Goal: Task Accomplishment & Management: Manage account settings

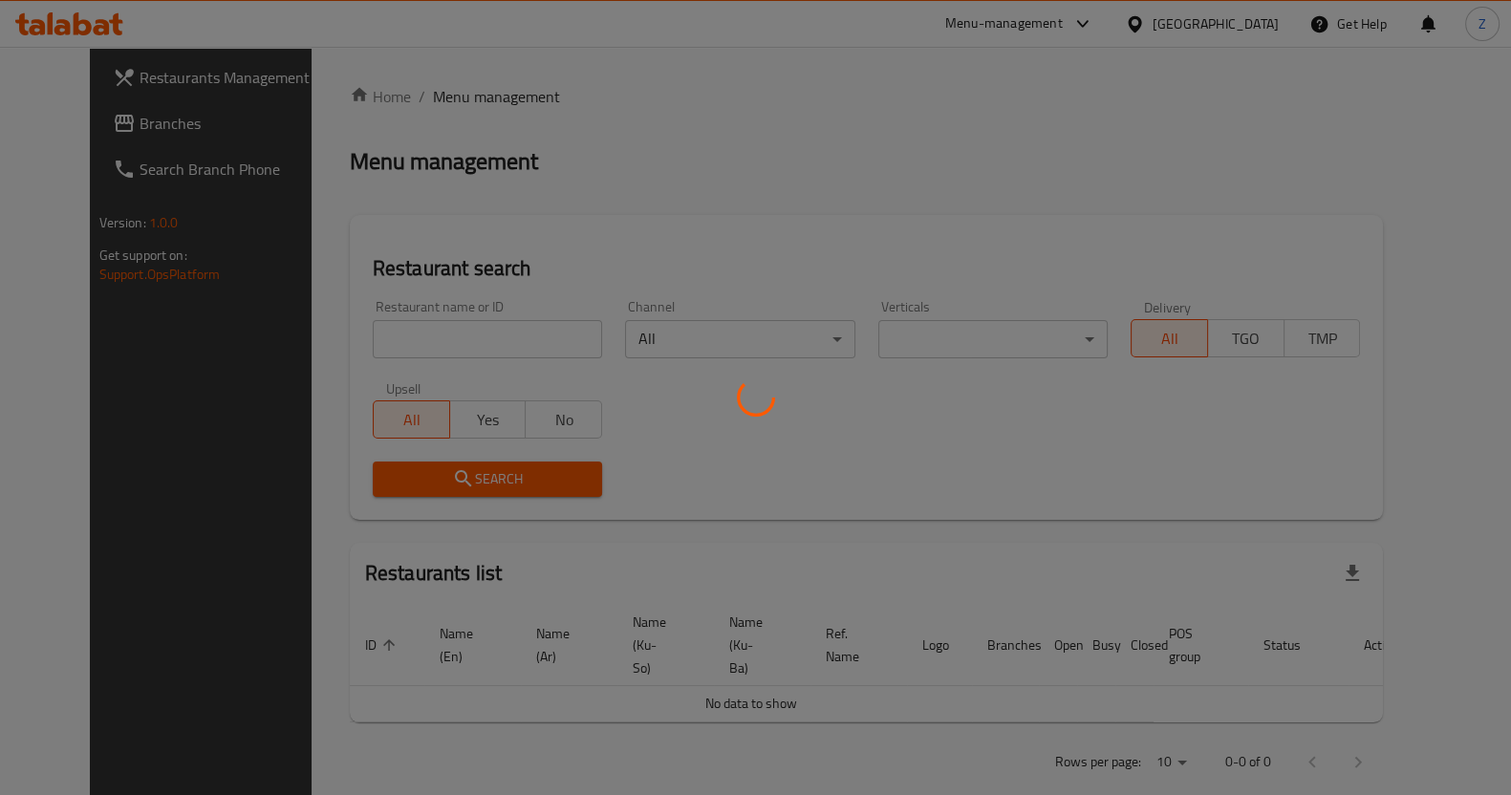
click at [474, 337] on div at bounding box center [755, 397] width 1511 height 795
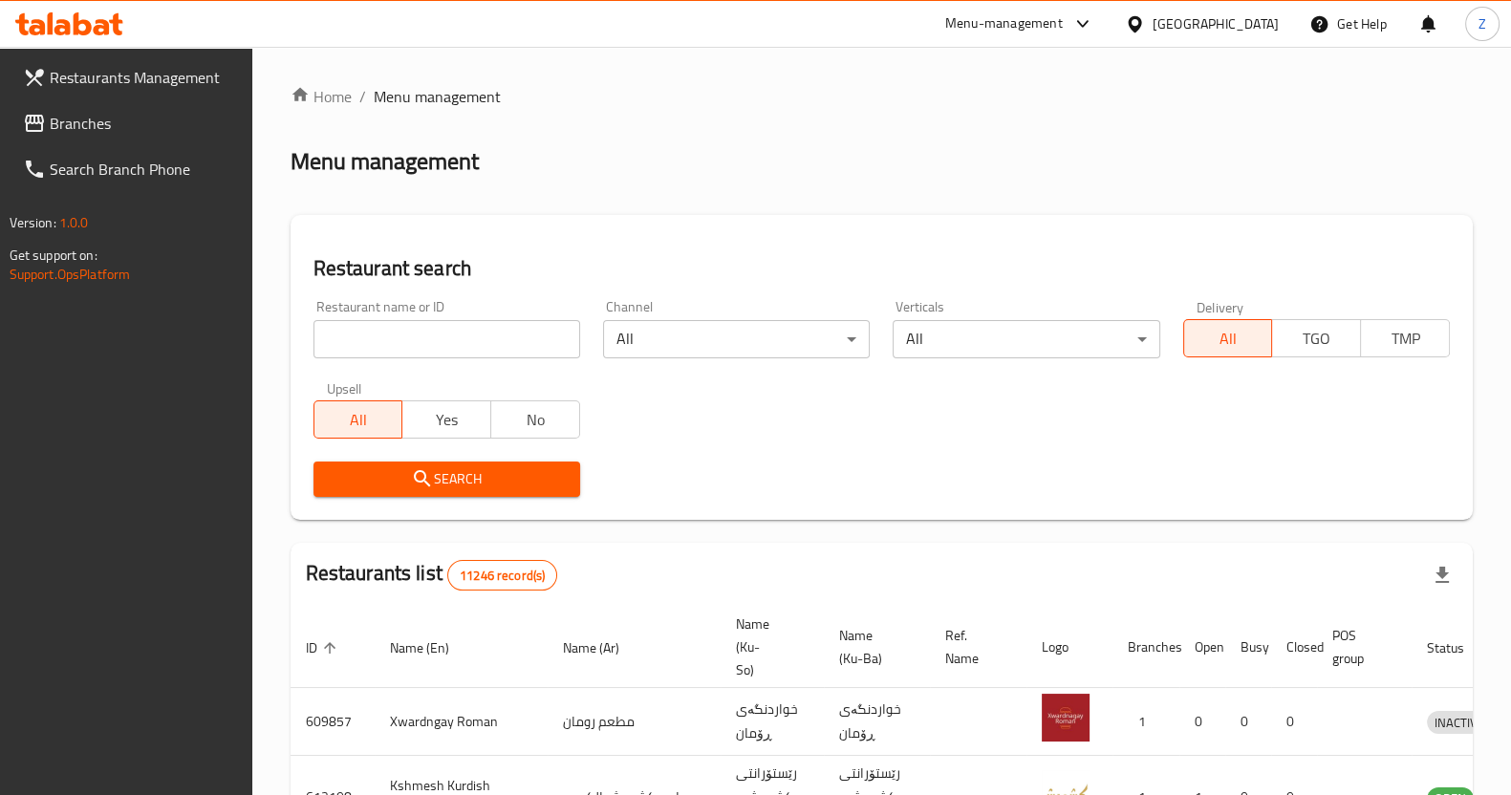
drag, startPoint x: 0, startPoint y: 0, endPoint x: 474, endPoint y: 337, distance: 581.8
click at [474, 337] on input "search" at bounding box center [446, 339] width 267 height 38
type input "l"
type input "ملك الكومبير"
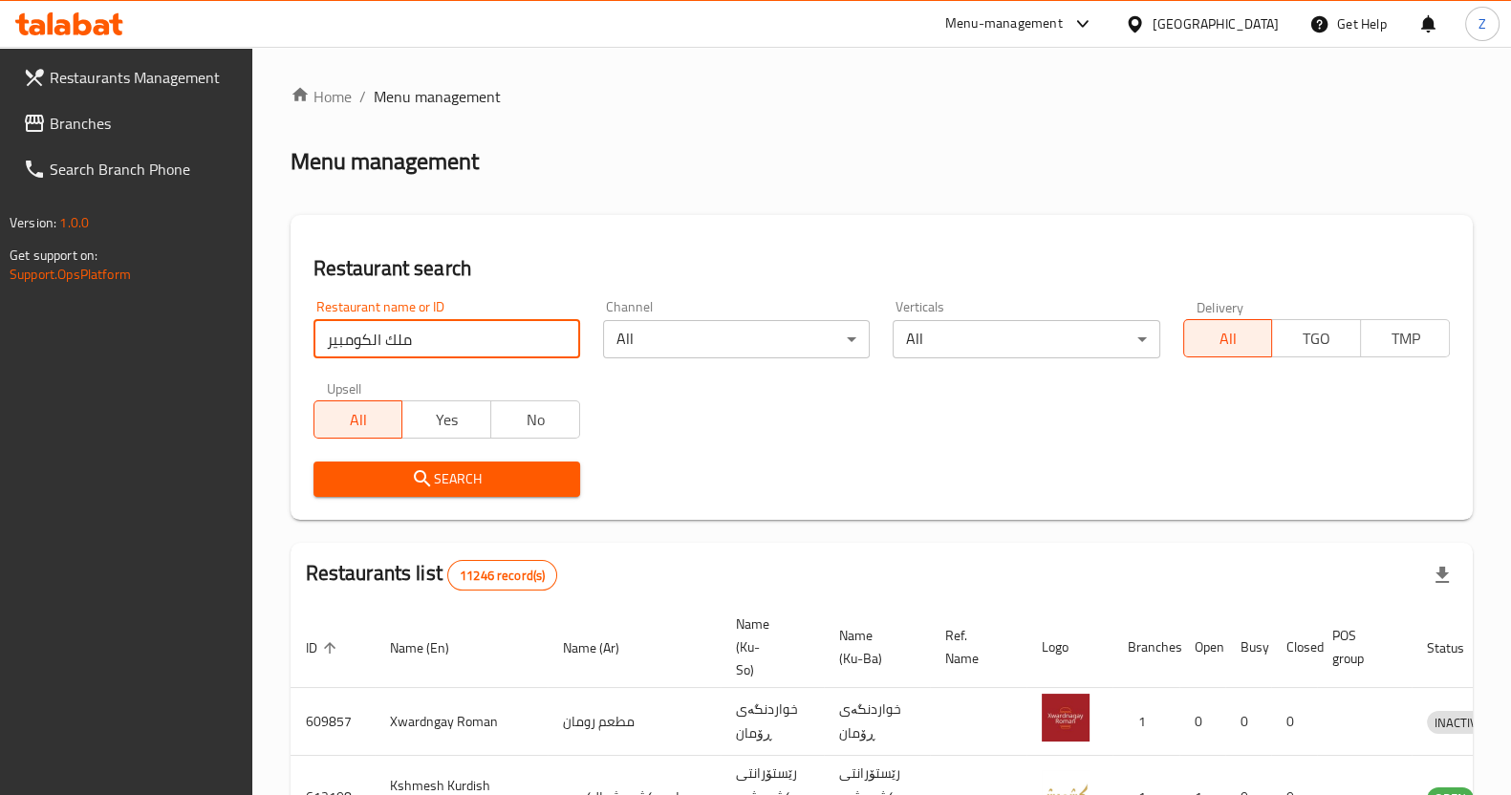
click button "Search" at bounding box center [446, 479] width 267 height 35
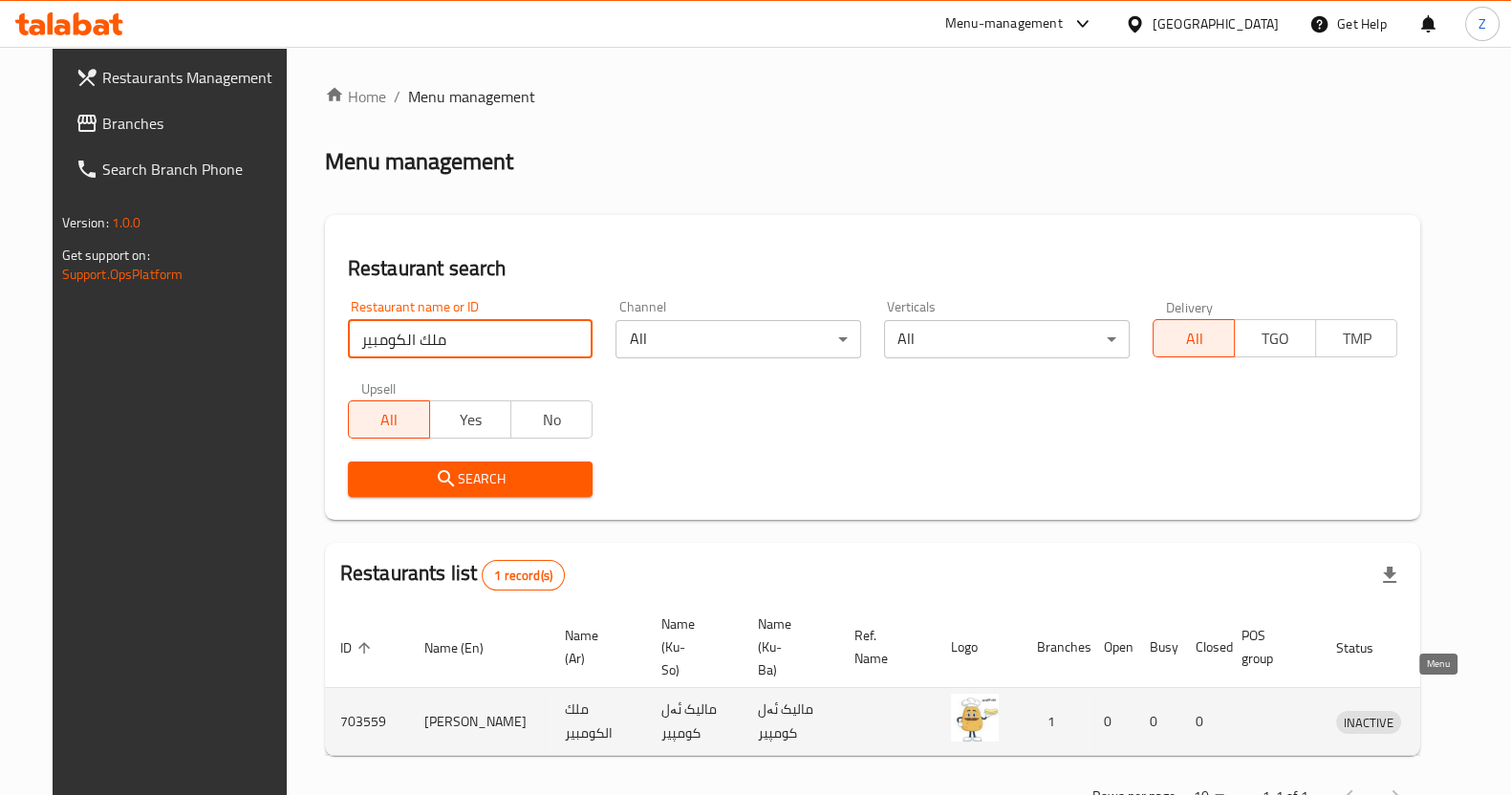
click at [1443, 710] on icon "enhanced table" at bounding box center [1450, 721] width 23 height 23
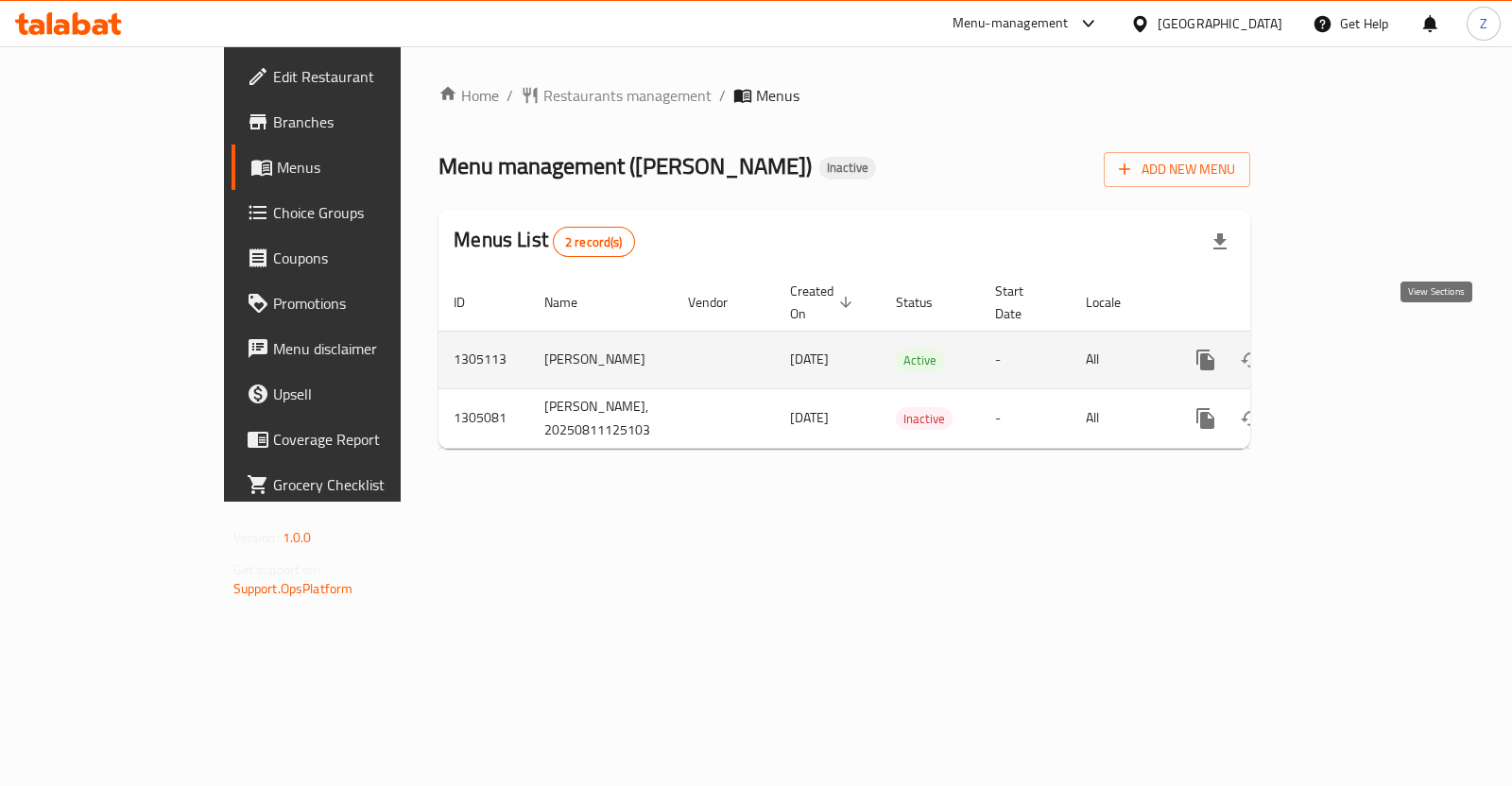
click at [1353, 349] on icon "enhanced table" at bounding box center [1341, 360] width 23 height 23
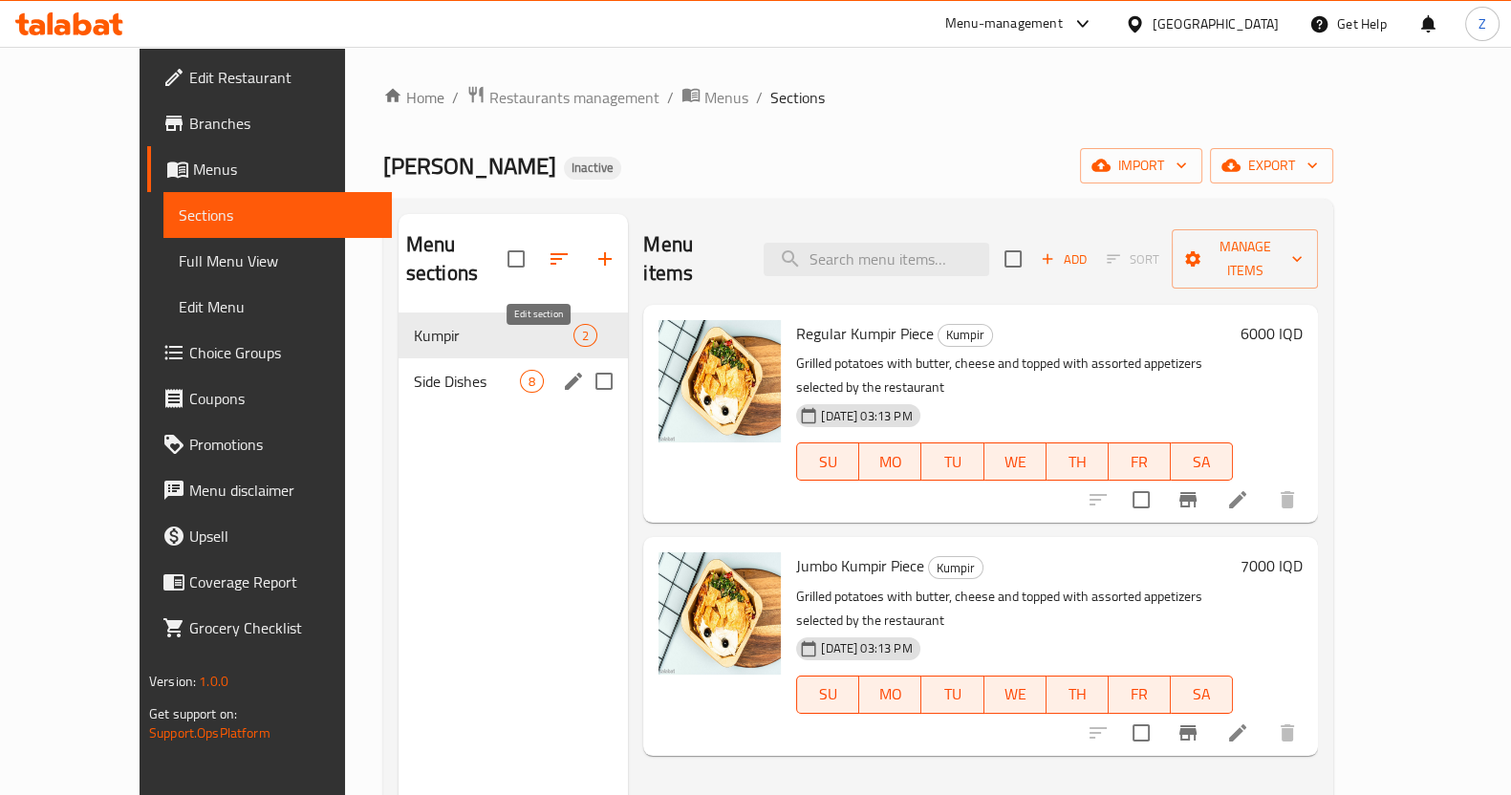
click at [565, 373] on icon "edit" at bounding box center [573, 381] width 17 height 17
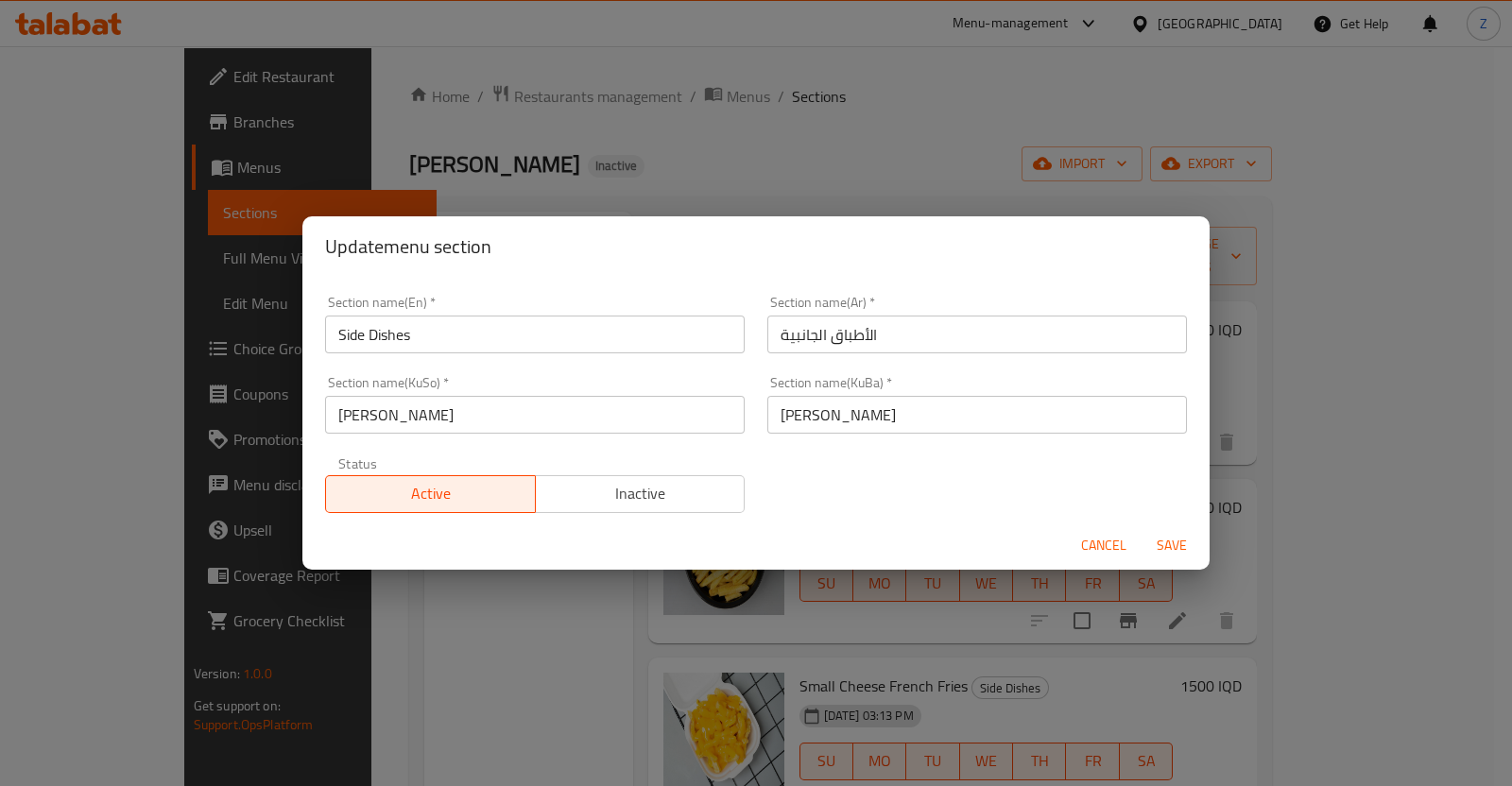
click at [1273, 564] on div "Update menu section Section name(En)   * Side Dishes Section name(En) * Section…" at bounding box center [756, 393] width 1512 height 786
drag, startPoint x: 1095, startPoint y: 536, endPoint x: 1079, endPoint y: 536, distance: 16.0
click at [1094, 536] on span "Cancel" at bounding box center [1104, 546] width 45 height 24
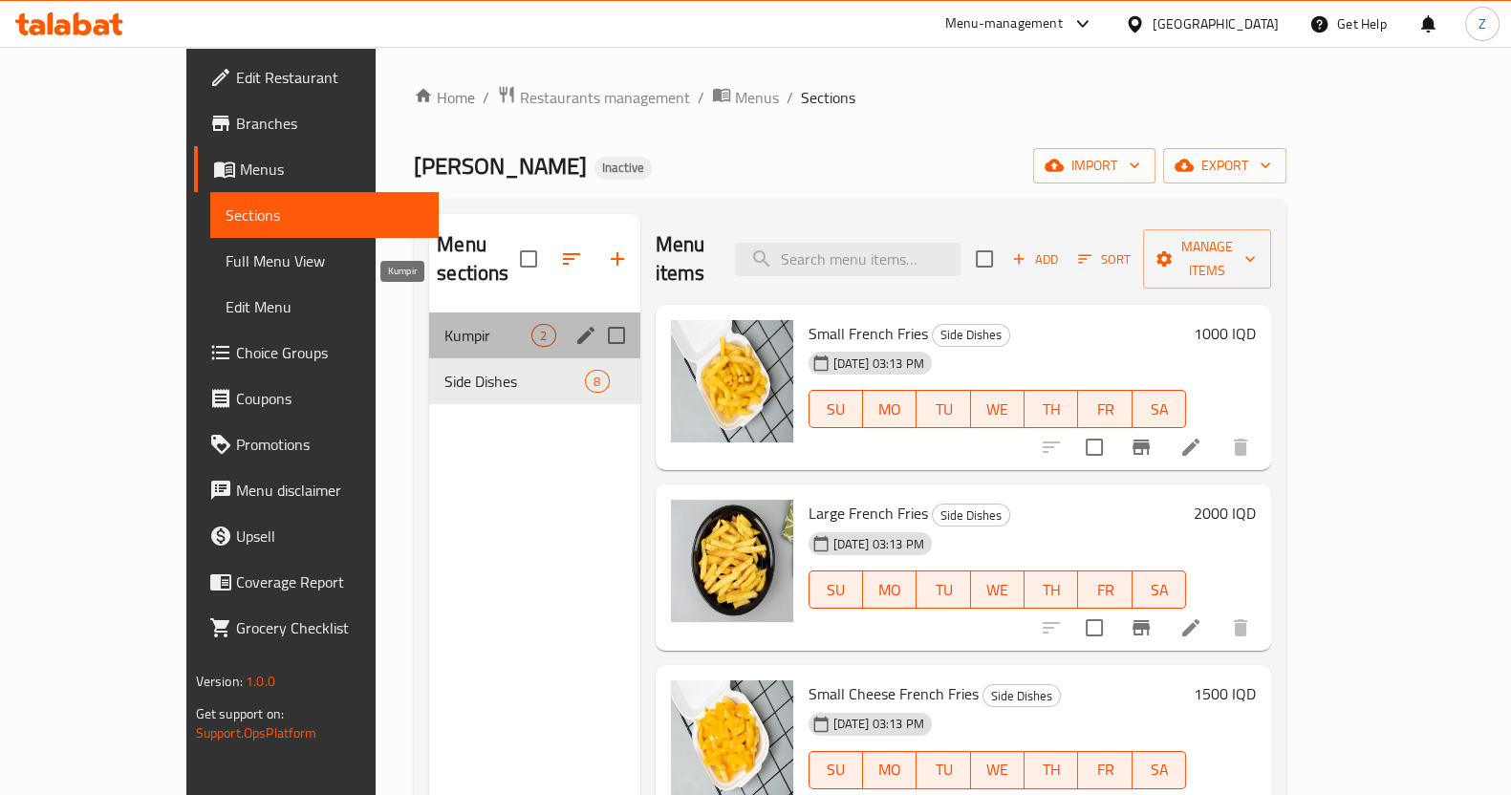
click at [449, 324] on span "Kumpir" at bounding box center [487, 335] width 87 height 23
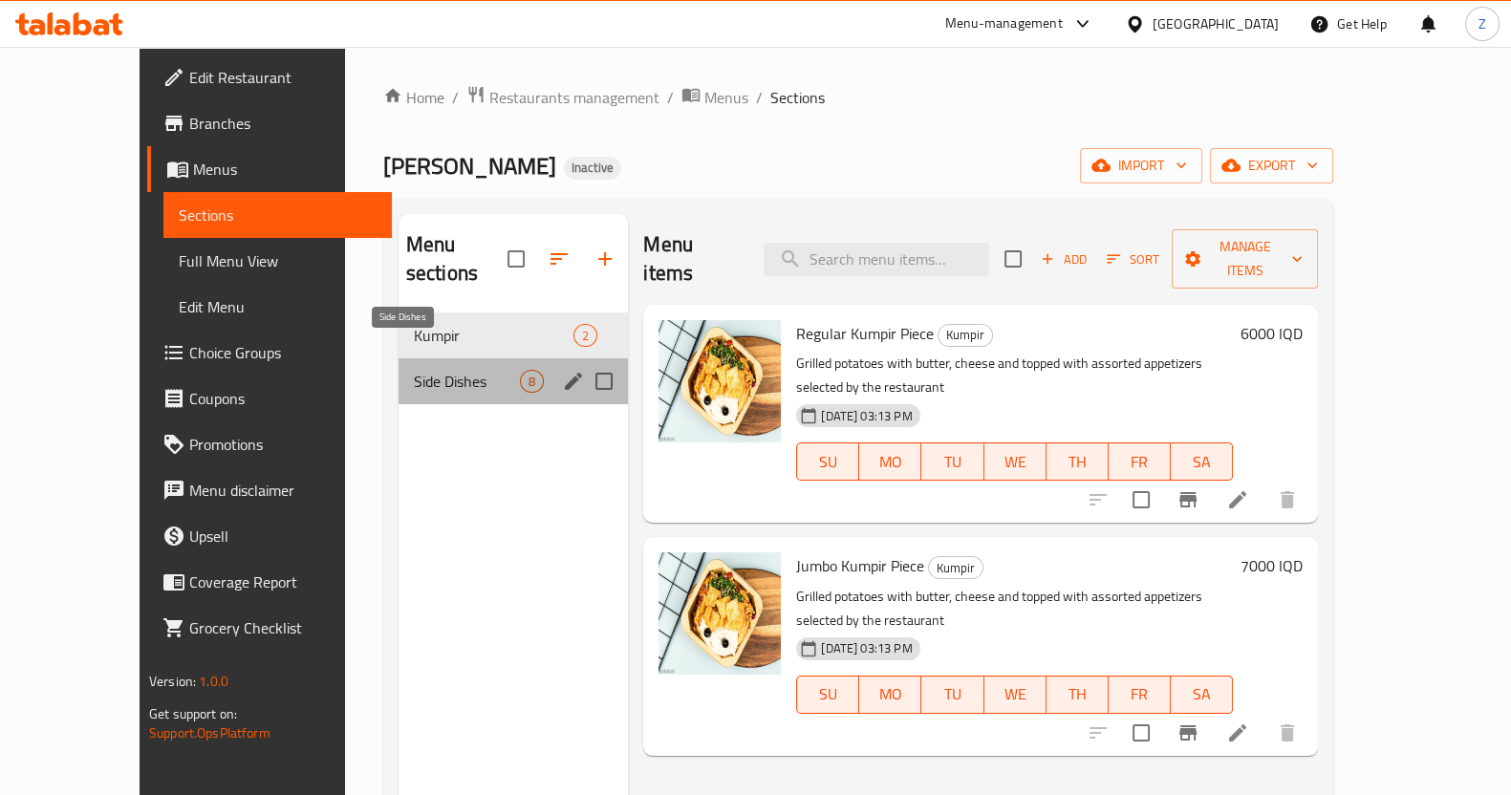
click at [454, 370] on span "Side Dishes" at bounding box center [467, 381] width 106 height 23
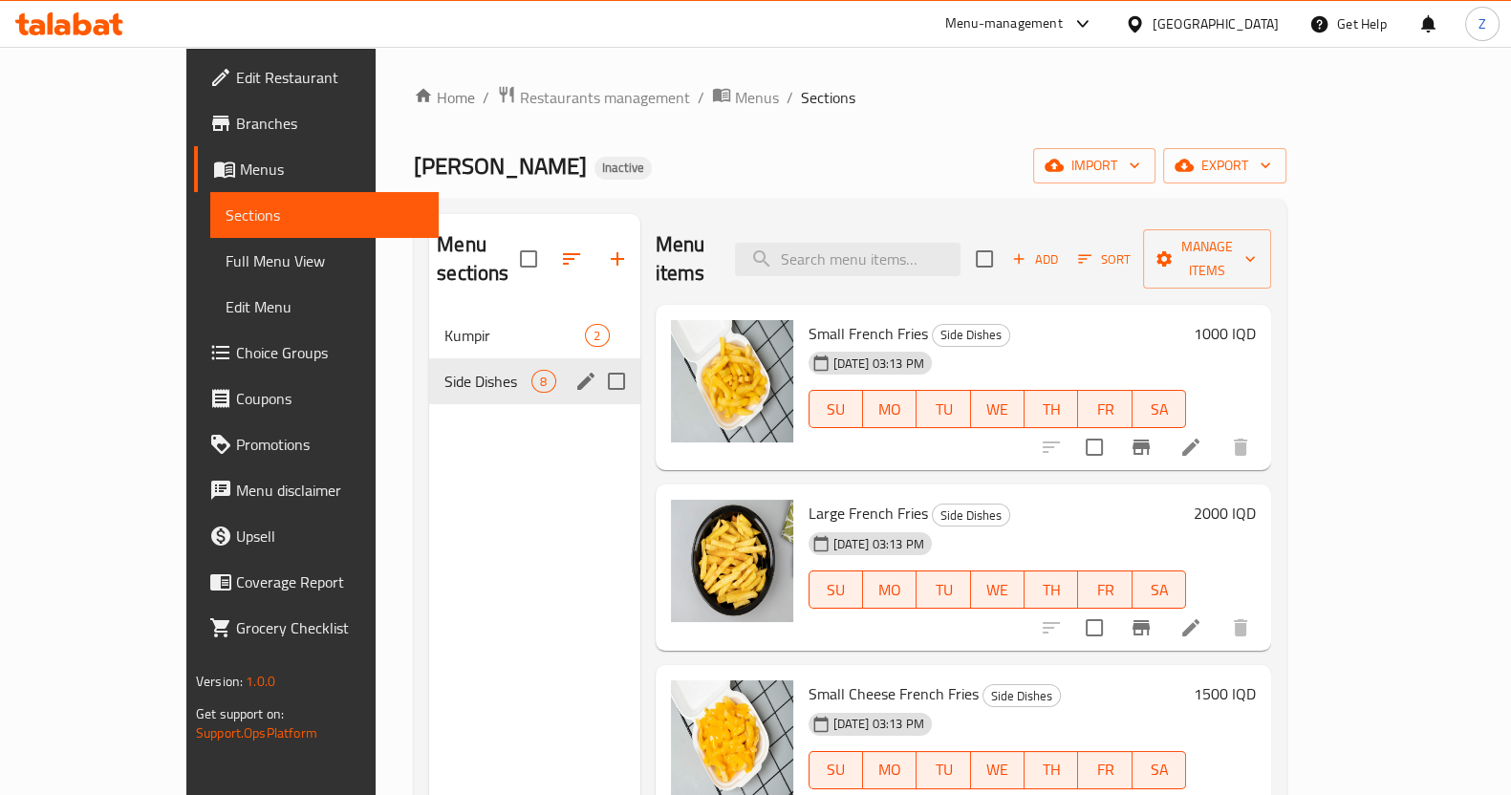
click at [596, 361] on input "Menu sections" at bounding box center [616, 381] width 40 height 40
checkbox input "true"
click at [594, 261] on icon "button" at bounding box center [605, 259] width 23 height 23
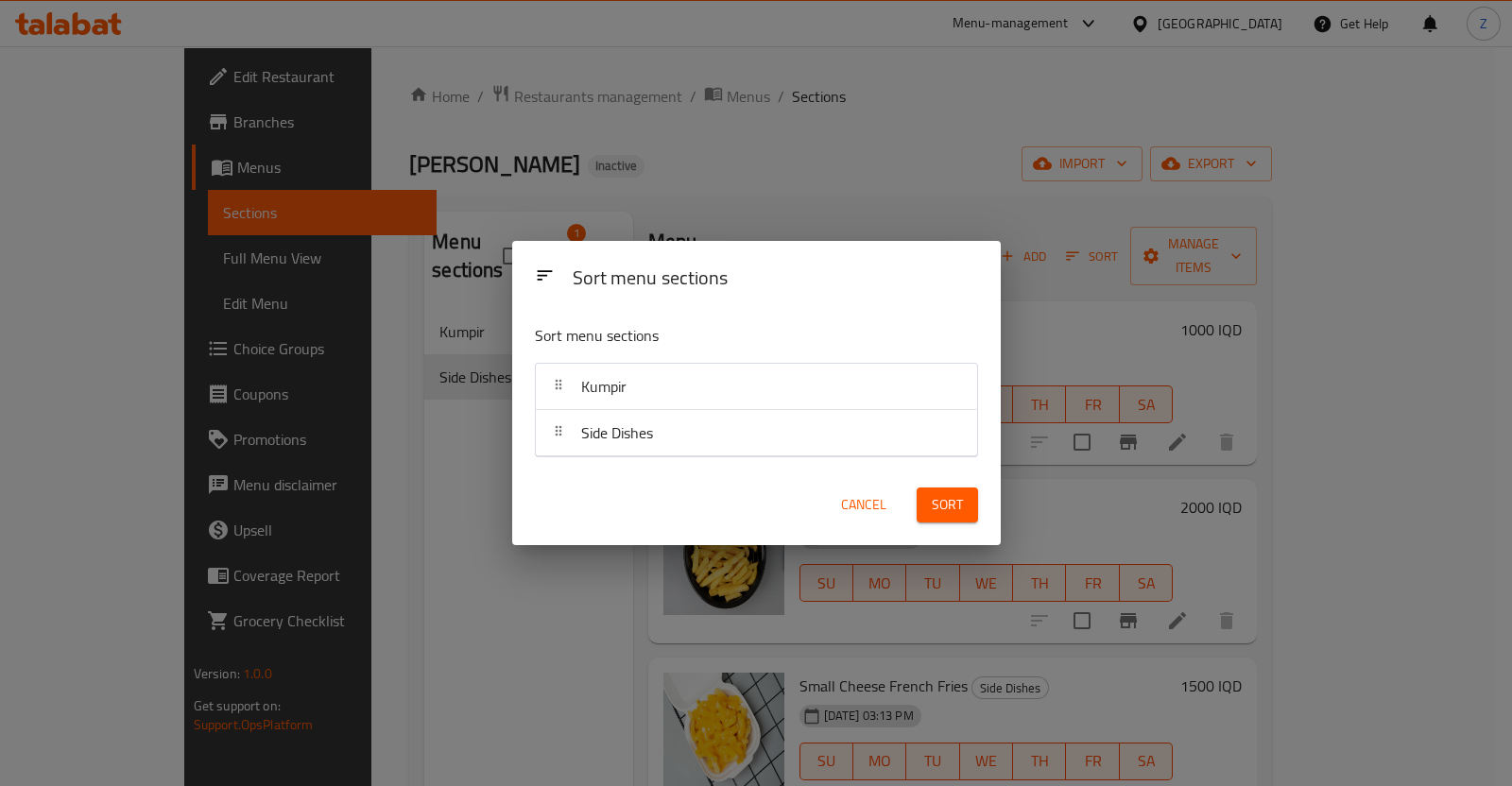
drag, startPoint x: 457, startPoint y: 614, endPoint x: 480, endPoint y: 595, distance: 29.8
click at [462, 607] on div "Sort menu sections Sort menu sections Kumpir Side Dishes Cancel Sort" at bounding box center [756, 393] width 1512 height 786
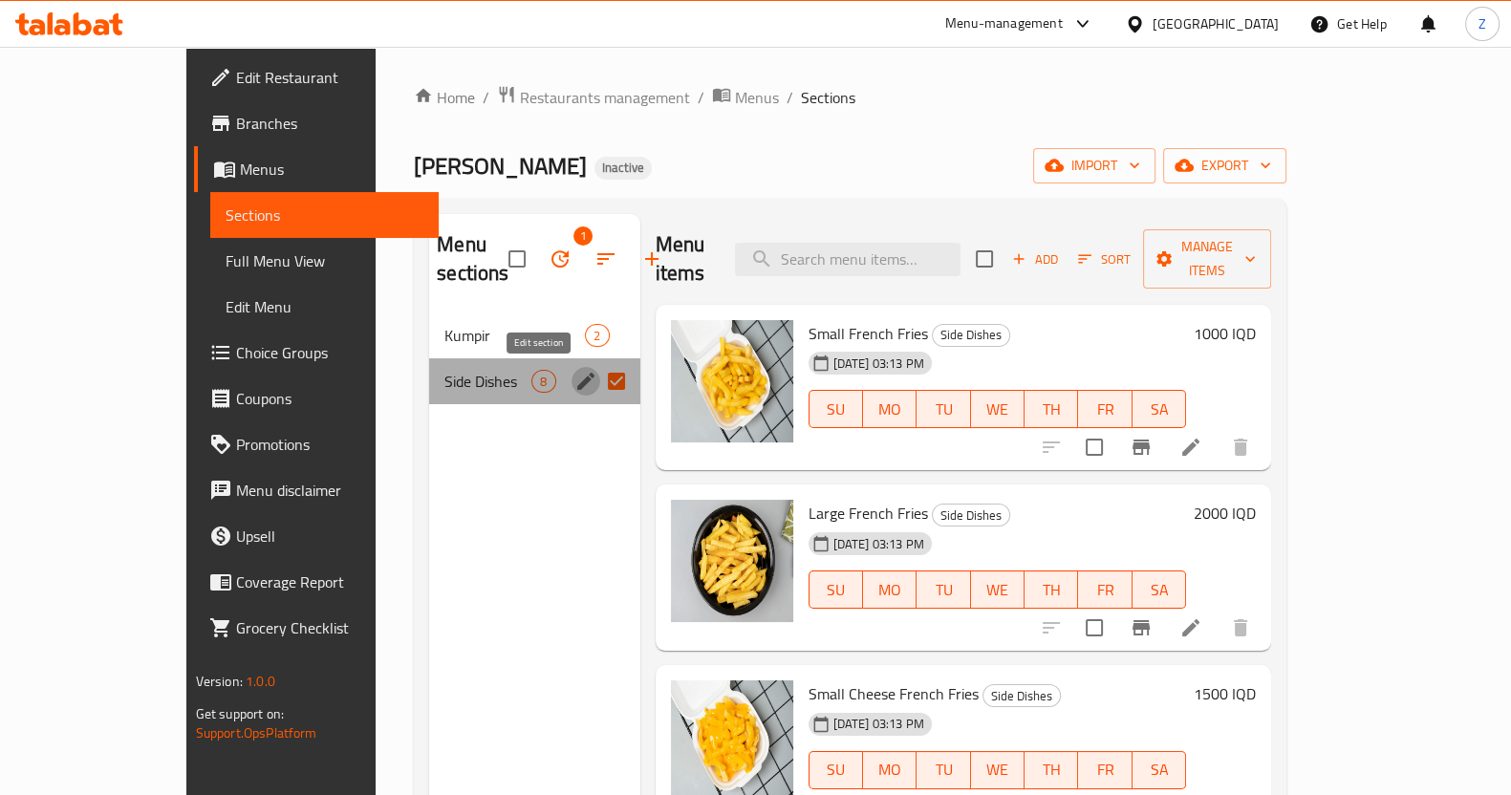
click at [574, 377] on icon "edit" at bounding box center [585, 381] width 23 height 23
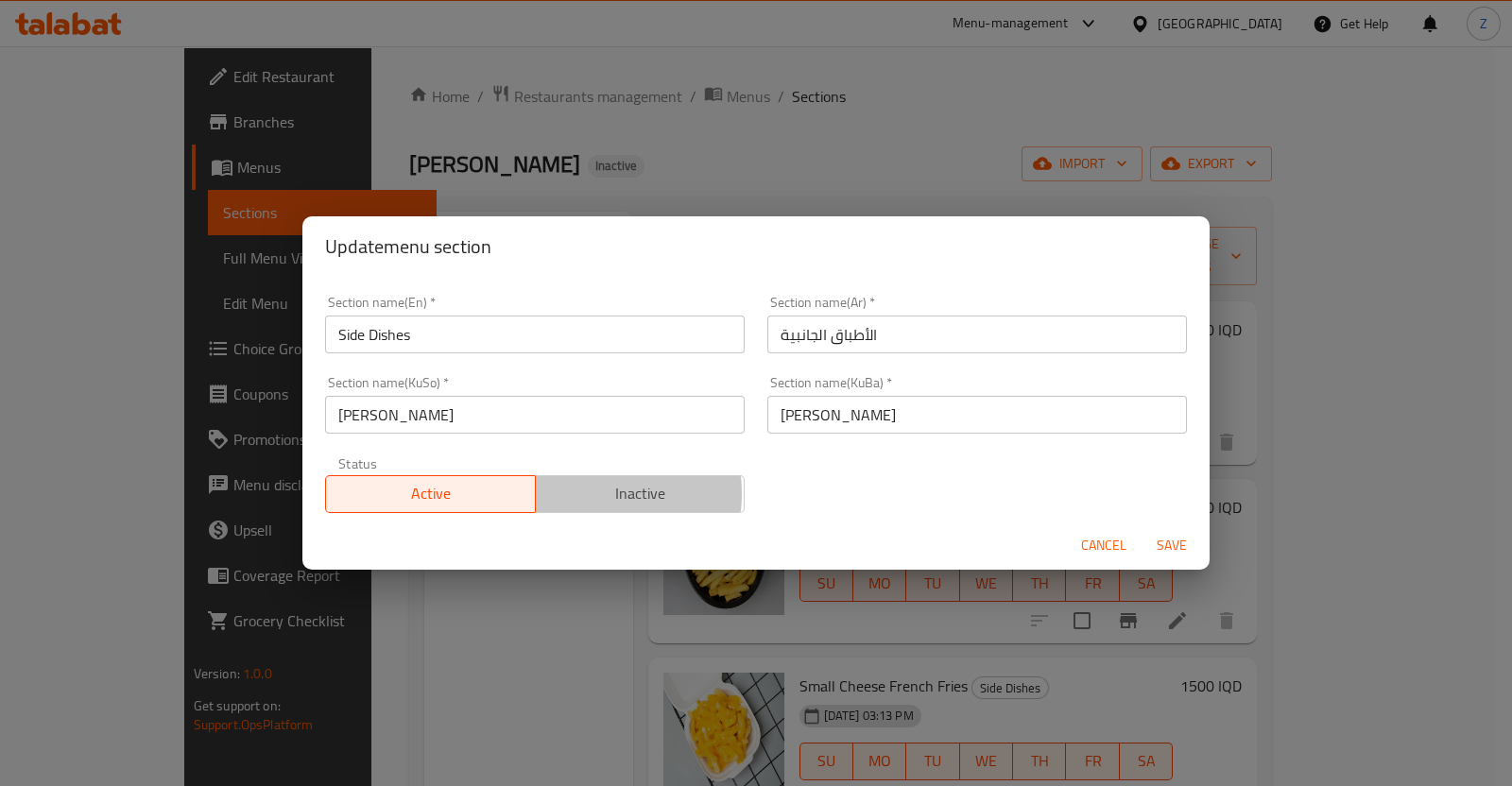
drag, startPoint x: 580, startPoint y: 493, endPoint x: 945, endPoint y: 555, distance: 370.2
click at [582, 493] on span "Inactive" at bounding box center [640, 493] width 195 height 28
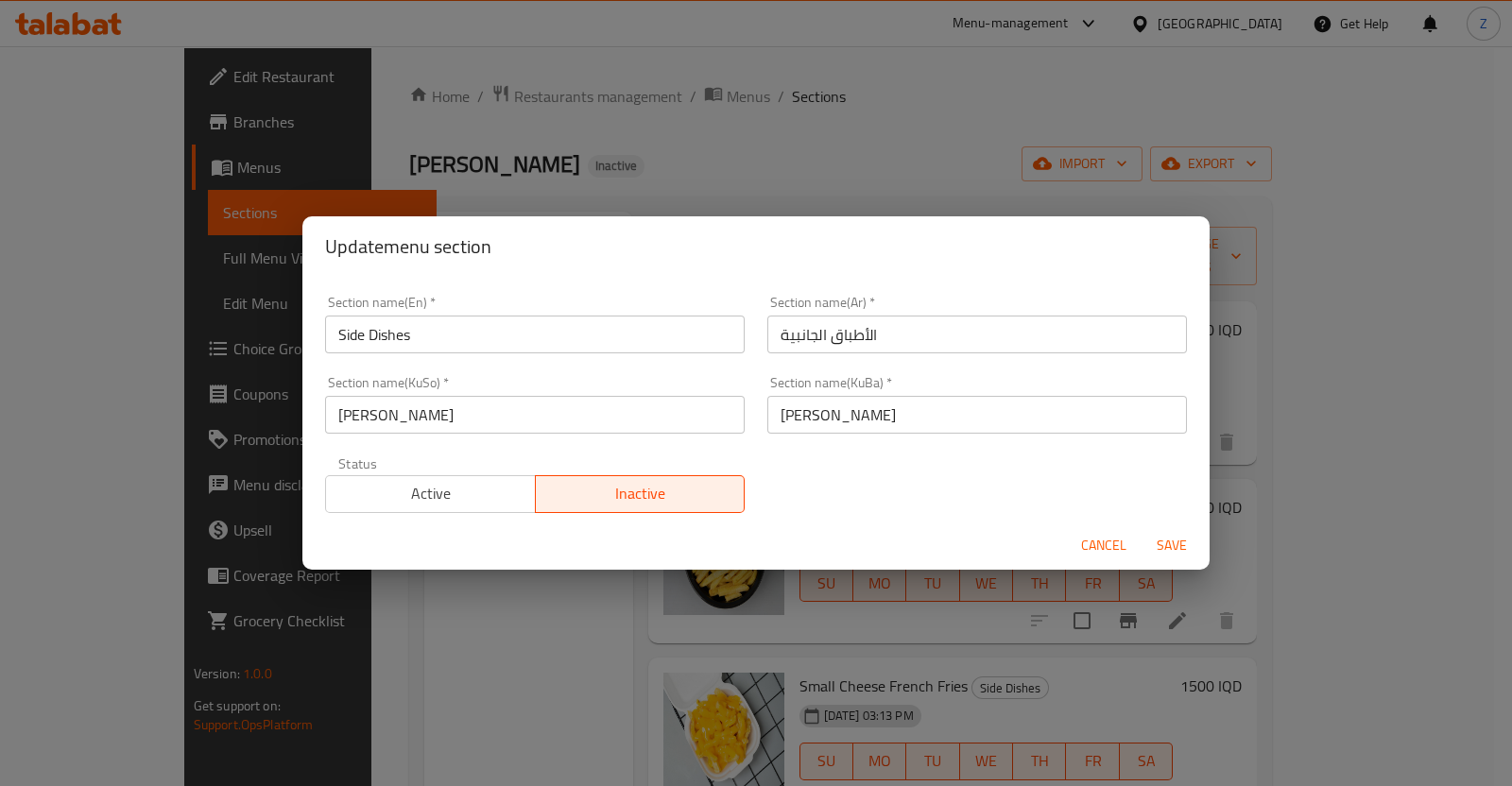
click at [1193, 539] on span "Save" at bounding box center [1172, 546] width 45 height 24
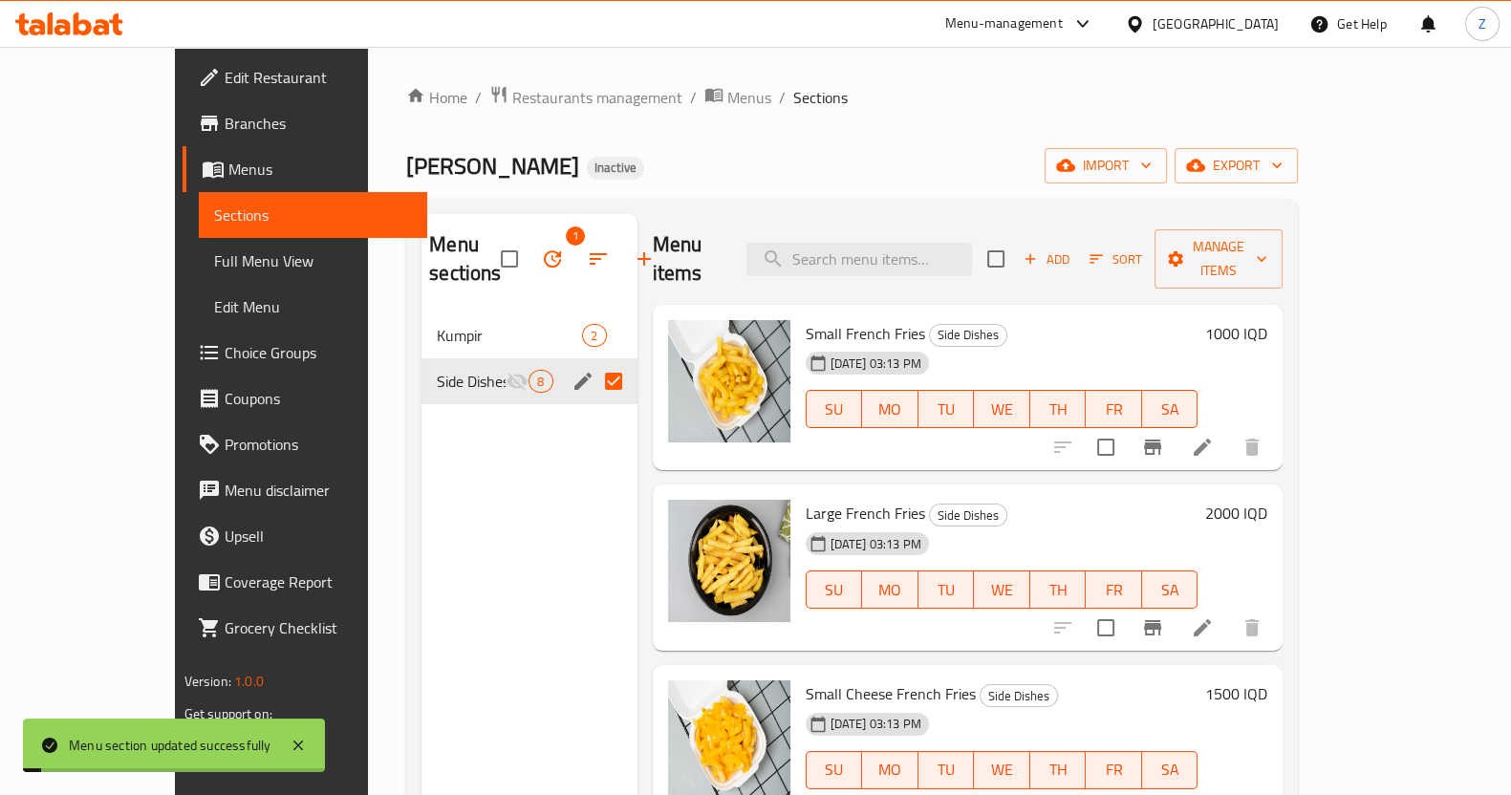
click at [464, 473] on div "Menu sections 1 Kumpir 2 Side Dishes 8" at bounding box center [528, 611] width 215 height 795
click at [468, 315] on div "Kumpir 2" at bounding box center [528, 335] width 215 height 46
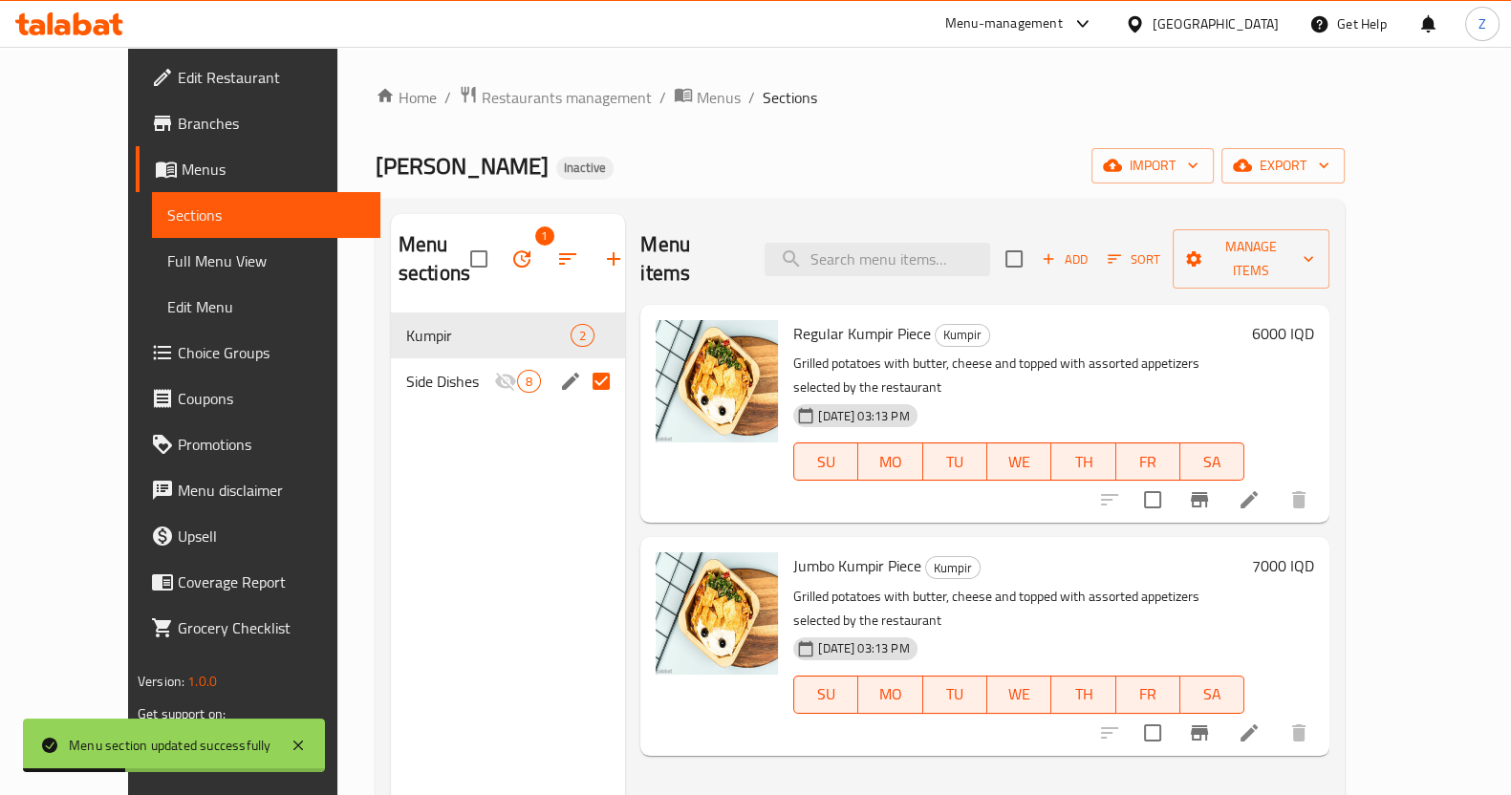
click at [507, 485] on div "Menu sections 1 Kumpir 2 Side Dishes 8" at bounding box center [508, 611] width 235 height 795
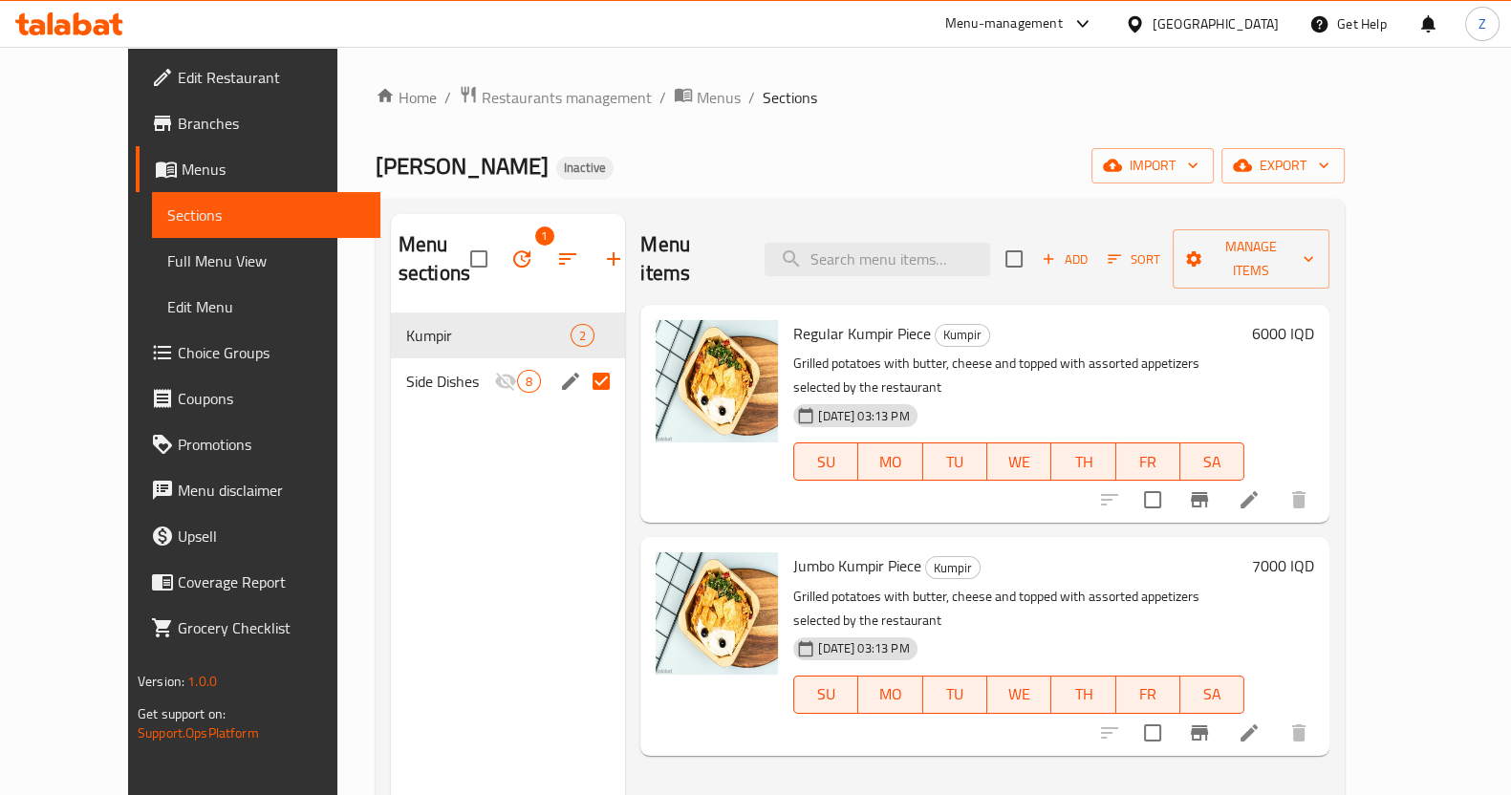
click at [391, 495] on div "Menu sections 1 Kumpir 2 Side Dishes 8" at bounding box center [508, 611] width 235 height 795
